Goal: Task Accomplishment & Management: Use online tool/utility

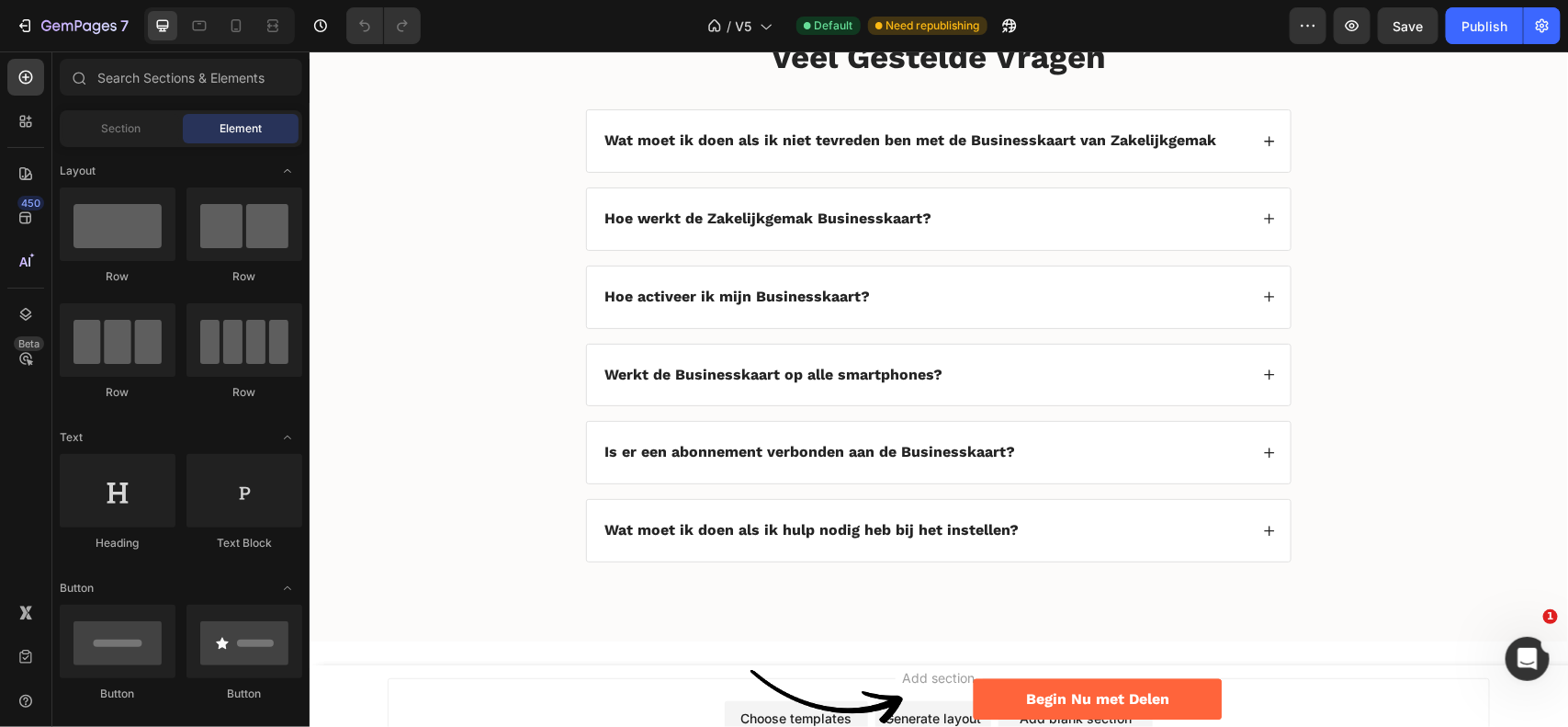
scroll to position [3971, 0]
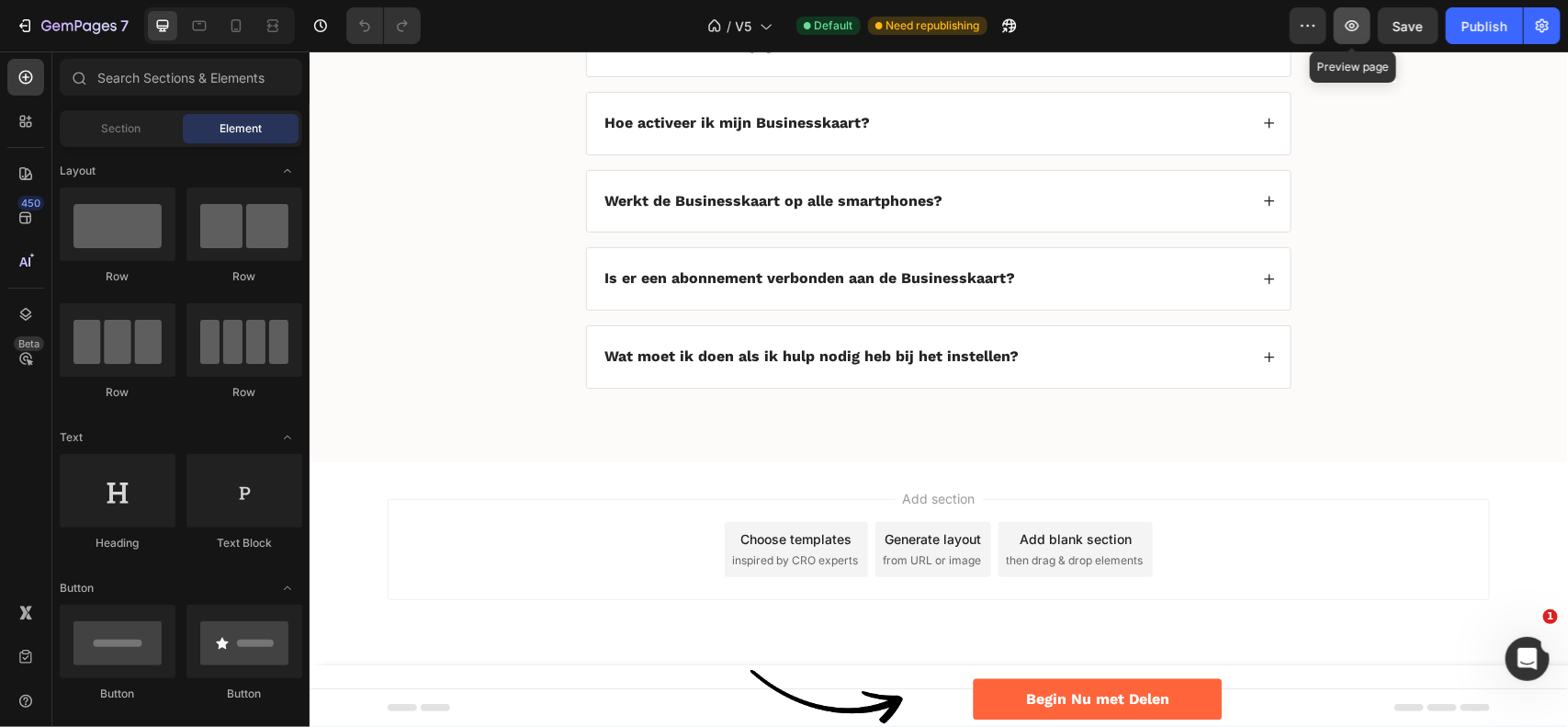
click at [1346, 21] on icon "button" at bounding box center [1352, 26] width 19 height 19
click at [1357, 33] on icon "button" at bounding box center [1352, 26] width 19 height 19
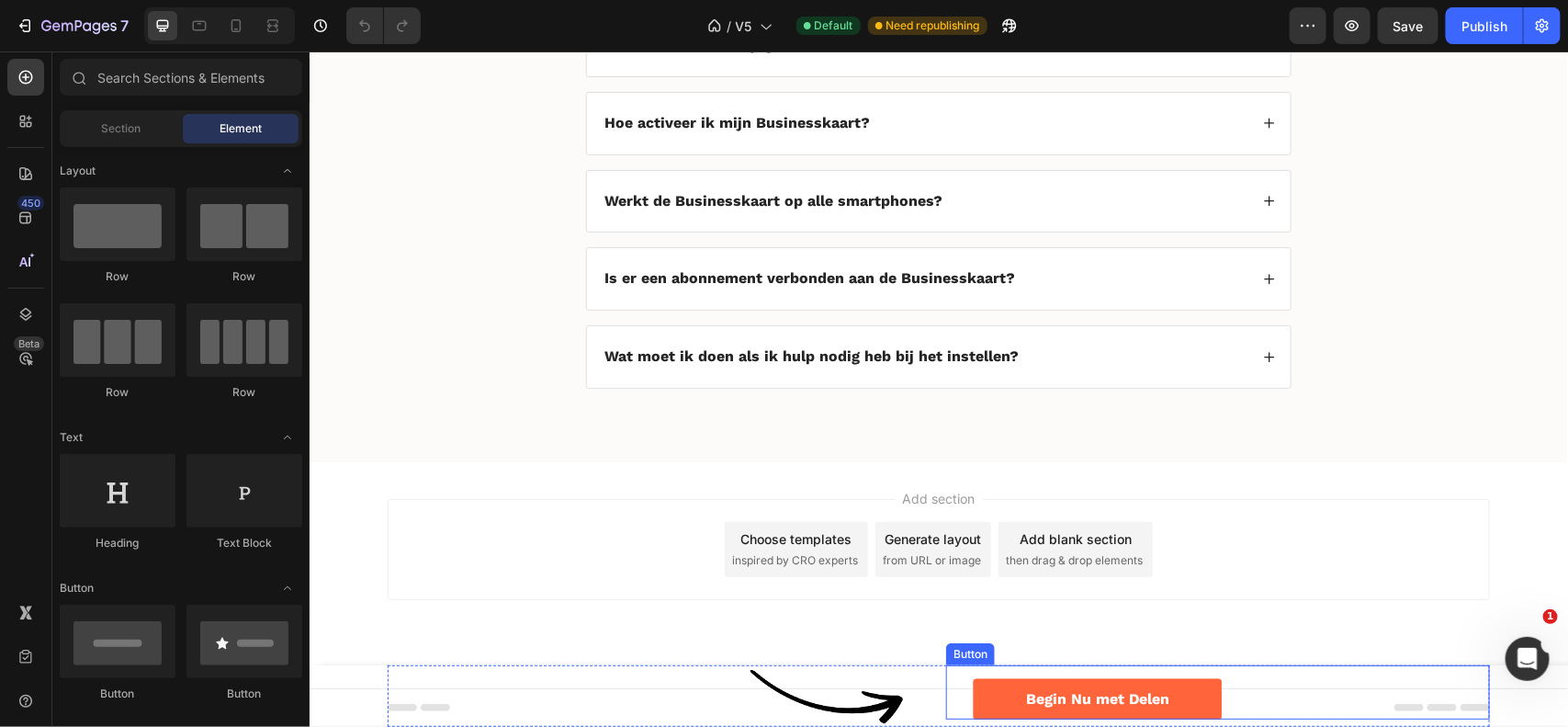
click at [1332, 683] on div "Begin Nu met Delen Button" at bounding box center [1217, 692] width 544 height 55
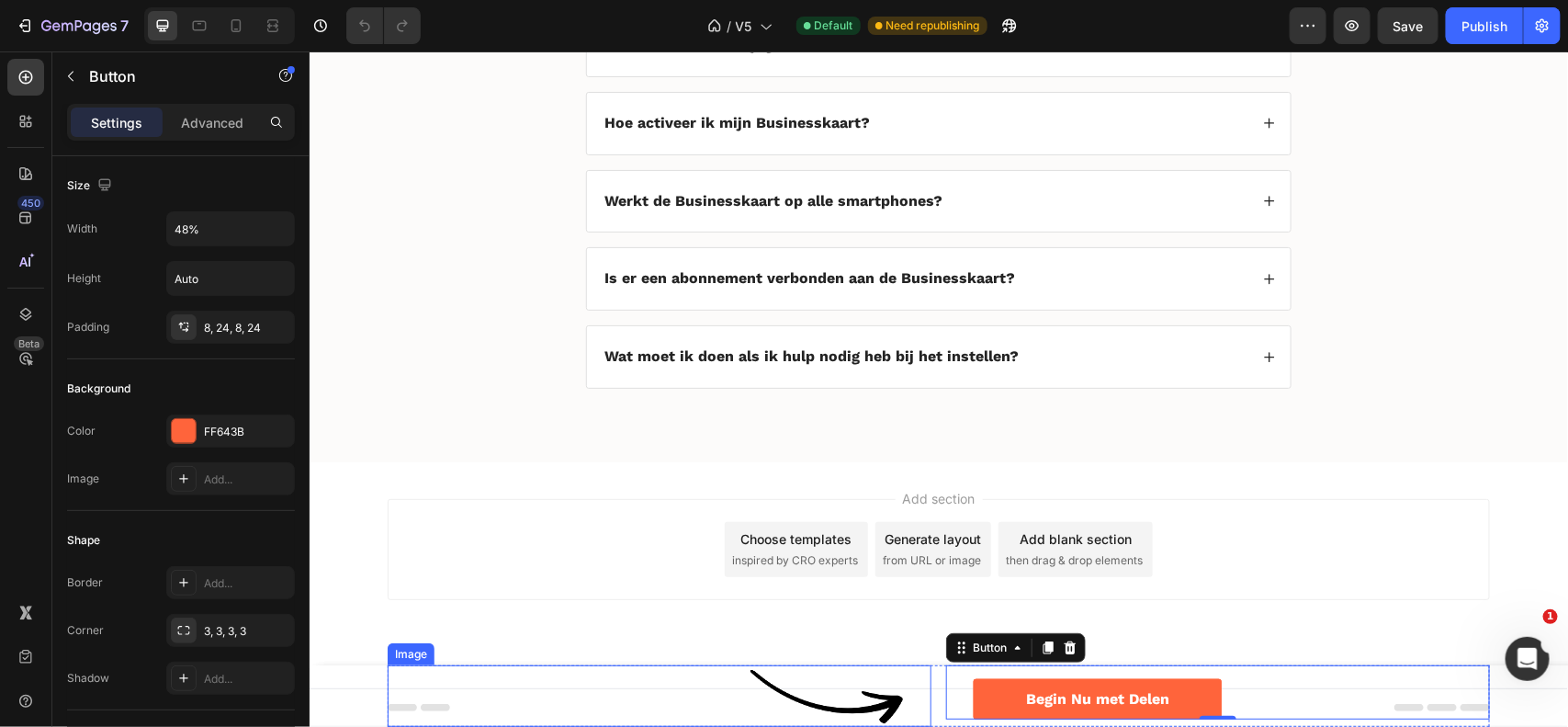
click at [655, 707] on div at bounding box center [644, 695] width 516 height 61
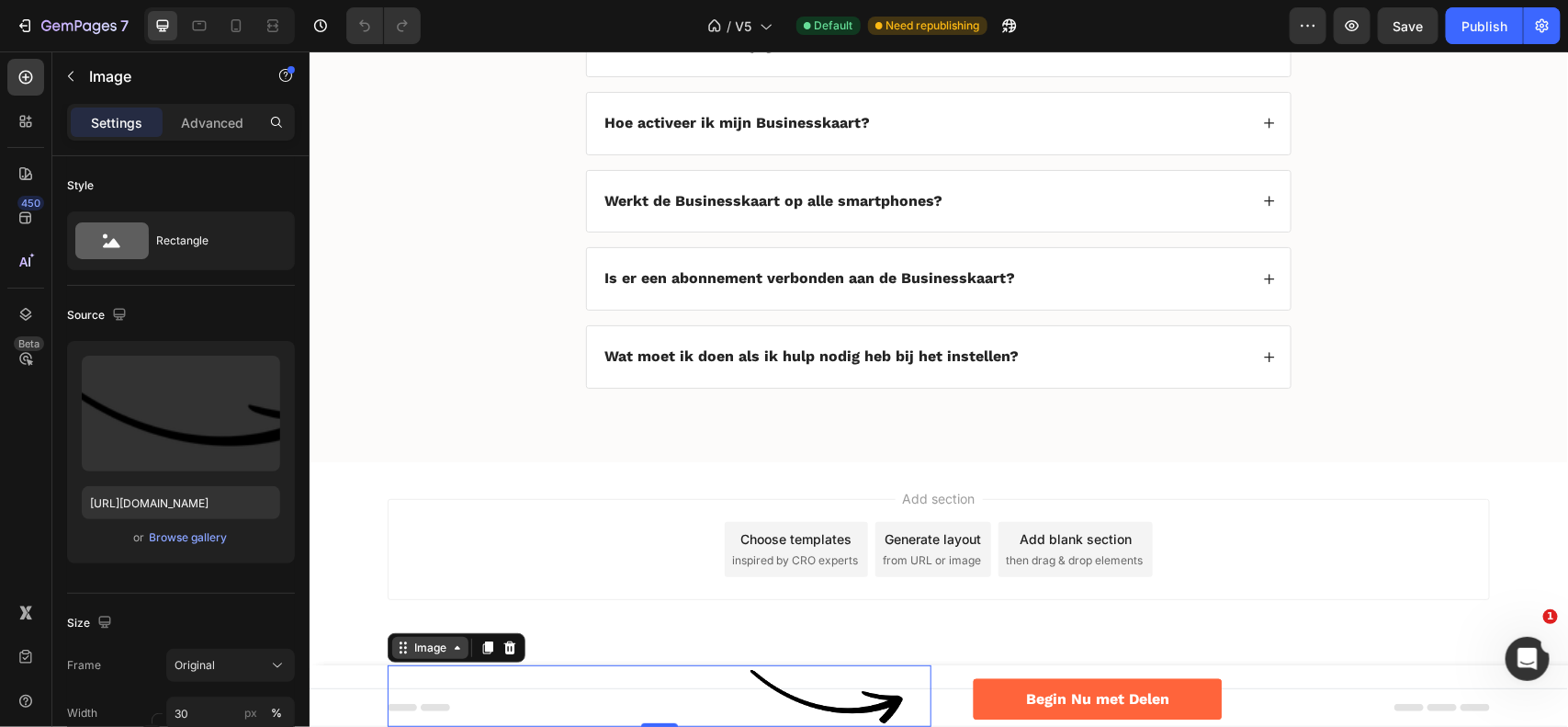
click at [449, 649] on icon at bounding box center [456, 647] width 15 height 15
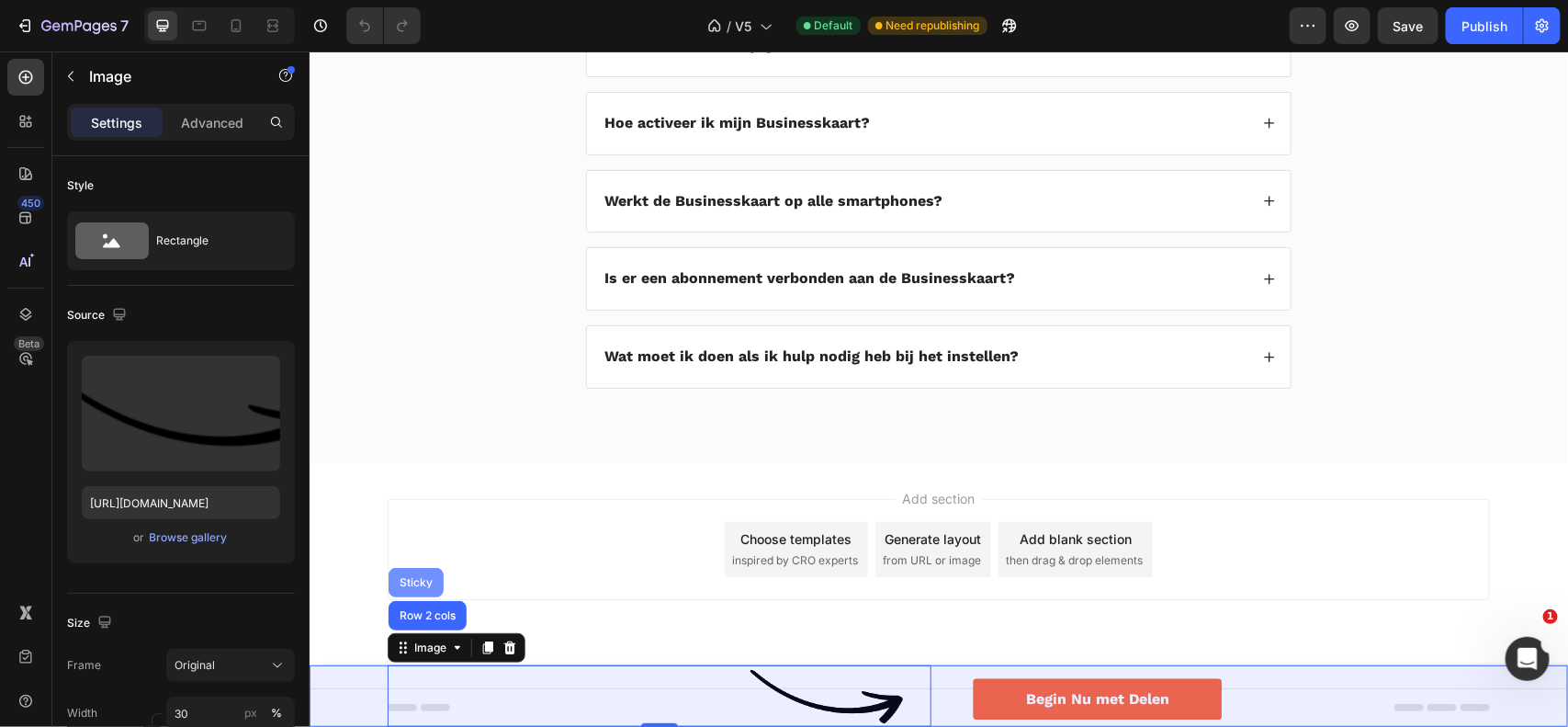
click at [405, 583] on div "Sticky" at bounding box center [415, 582] width 40 height 11
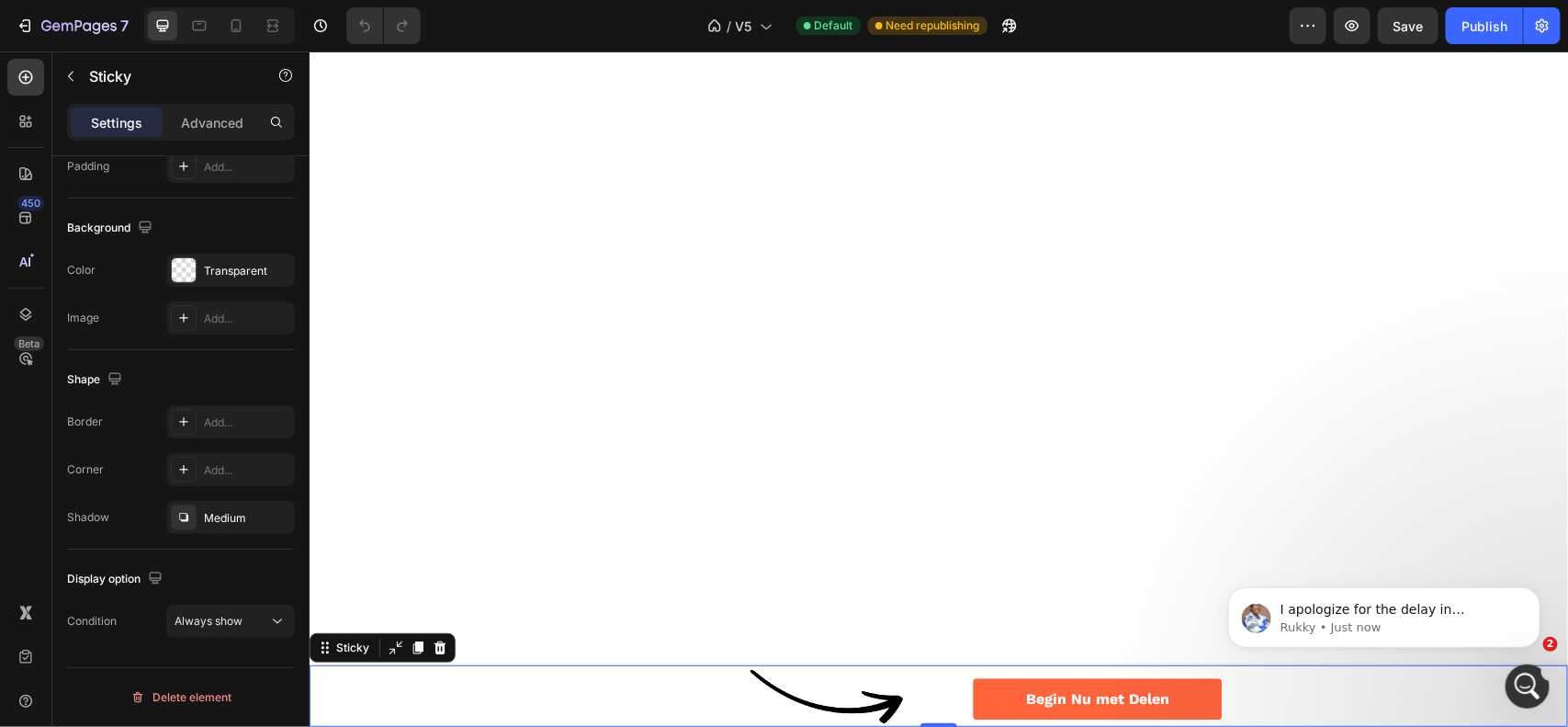
scroll to position [0, 0]
click at [237, 598] on div "Display option Condition Always show" at bounding box center [180, 601] width 228 height 103
click at [591, 23] on div "/ V5 Default Need republishing" at bounding box center [862, 26] width 854 height 37
